Goal: Task Accomplishment & Management: Use online tool/utility

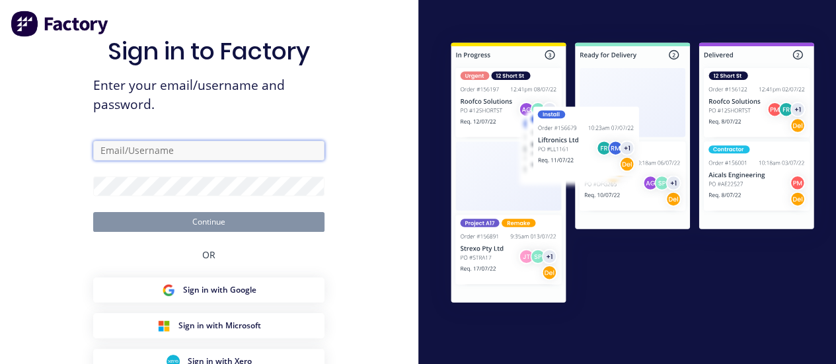
click at [212, 146] on input "text" at bounding box center [208, 151] width 231 height 20
type input "[PERSON_NAME][EMAIL_ADDRESS][DOMAIN_NAME]"
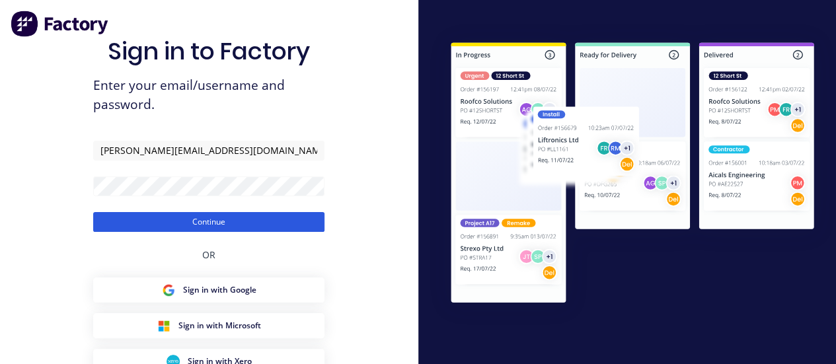
click at [194, 219] on button "Continue" at bounding box center [208, 222] width 231 height 20
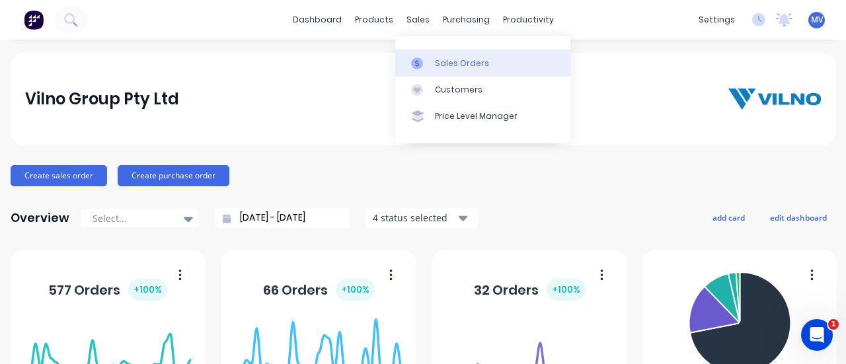
click at [440, 58] on div "Sales Orders" at bounding box center [462, 64] width 54 height 12
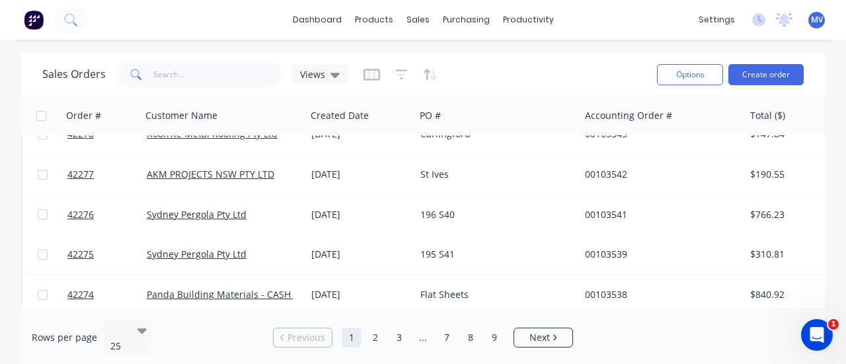
scroll to position [836, 0]
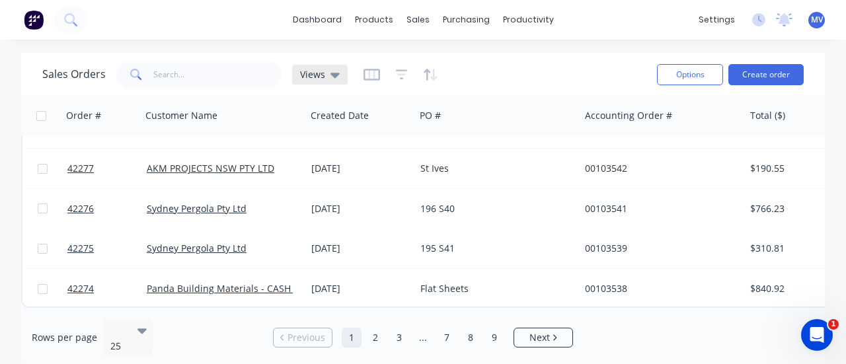
click at [316, 72] on span "Views" at bounding box center [312, 74] width 25 height 14
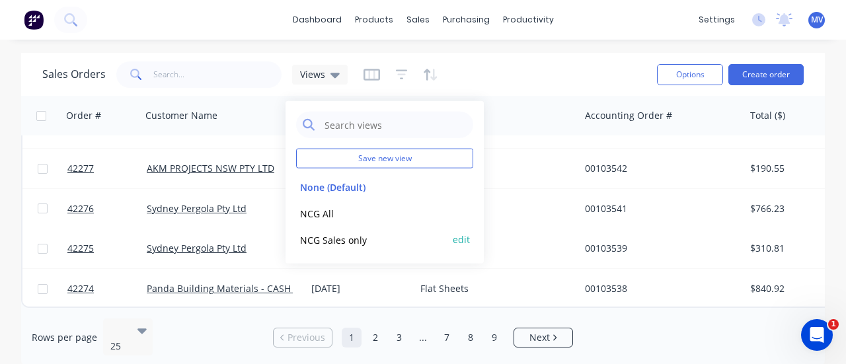
click at [317, 239] on button "NCG Sales only" at bounding box center [371, 239] width 151 height 15
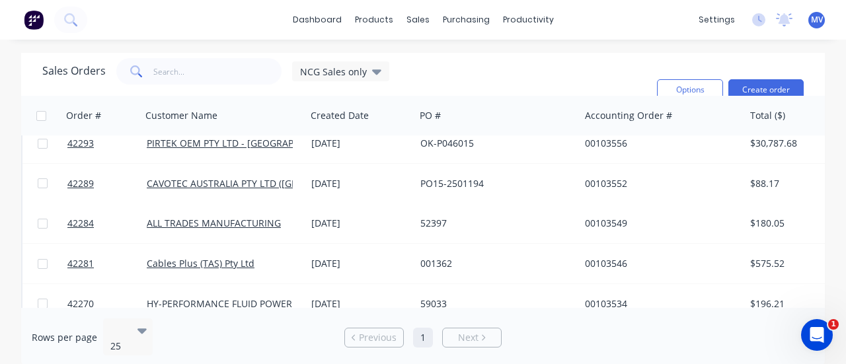
scroll to position [0, 0]
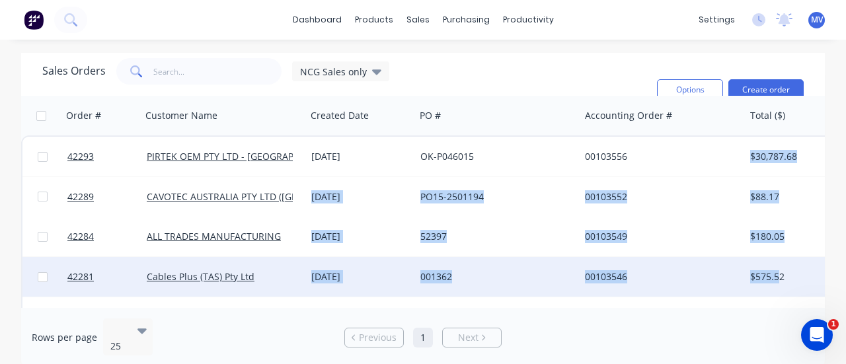
drag, startPoint x: 748, startPoint y: 153, endPoint x: 779, endPoint y: 280, distance: 131.3
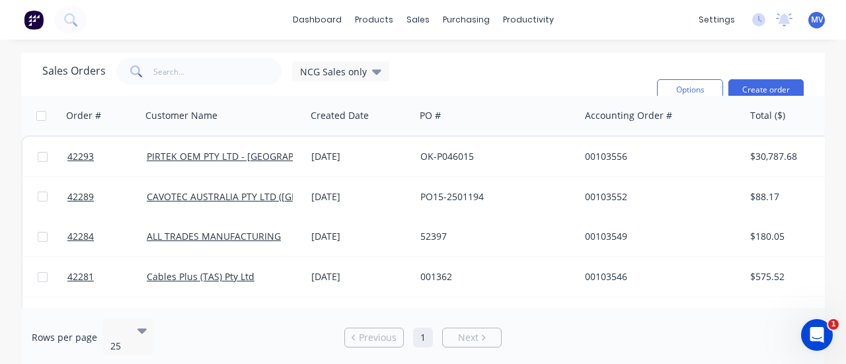
click at [597, 68] on div "Sales Orders NCG Sales only Filters: Labels, Status Reset" at bounding box center [344, 89] width 604 height 63
